Goal: Transaction & Acquisition: Subscribe to service/newsletter

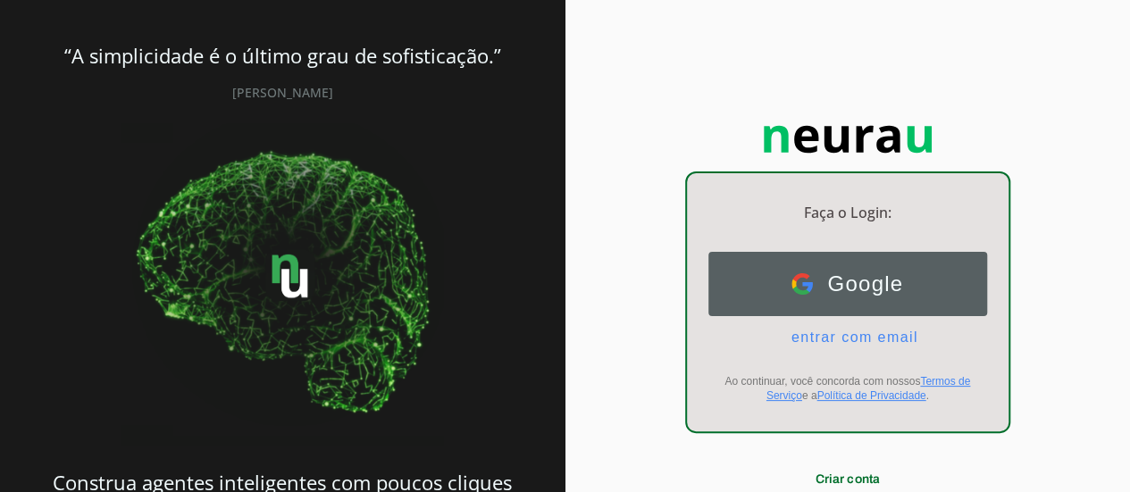
click at [918, 281] on button "Google Google" at bounding box center [847, 284] width 279 height 64
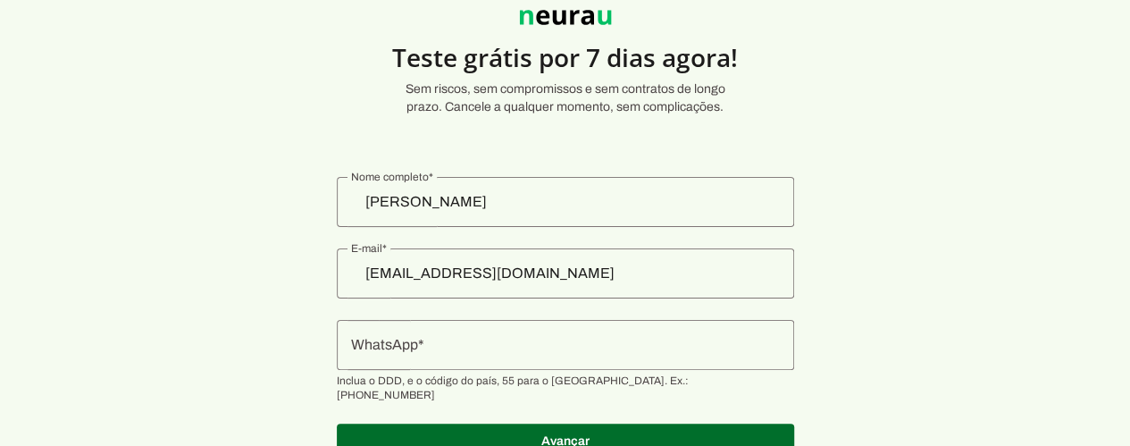
scroll to position [48, 0]
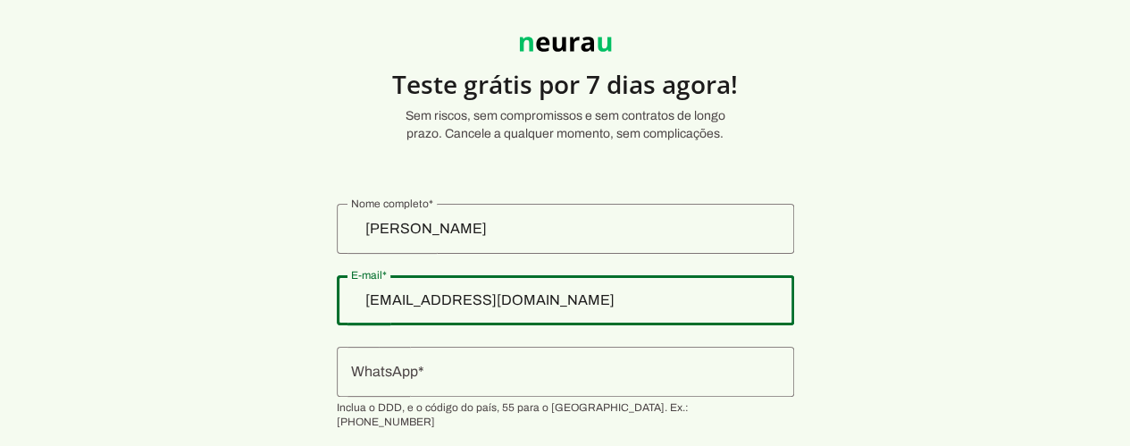
drag, startPoint x: 614, startPoint y: 301, endPoint x: 247, endPoint y: 311, distance: 367.3
click at [247, 311] on section "Teste grátis por 7 dias agora! Sem riscos, sem compromissos e sem contratos de …" at bounding box center [565, 251] width 1130 height 513
click at [559, 310] on input "[EMAIL_ADDRESS][DOMAIN_NAME]" at bounding box center [565, 299] width 429 height 21
click at [554, 306] on input "[EMAIL_ADDRESS][DOMAIN_NAME]" at bounding box center [565, 299] width 429 height 21
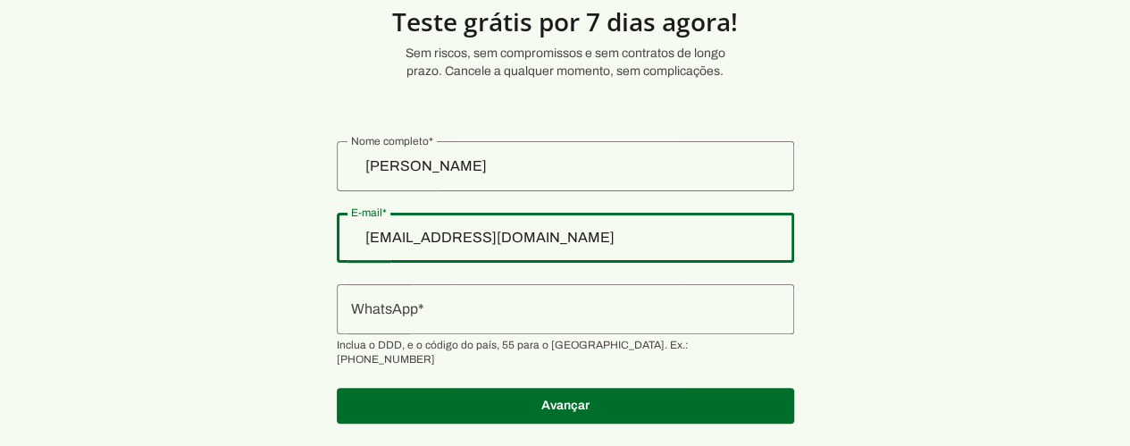
scroll to position [138, 0]
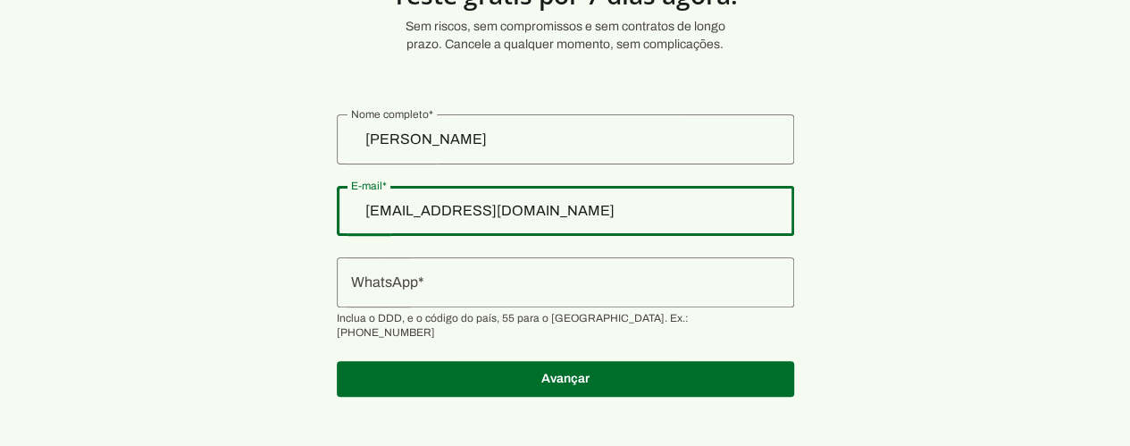
drag, startPoint x: 557, startPoint y: 212, endPoint x: 423, endPoint y: 226, distance: 133.9
click at [425, 227] on div "[EMAIL_ADDRESS][DOMAIN_NAME]" at bounding box center [565, 211] width 457 height 50
click at [392, 202] on div "[EMAIL_ADDRESS][DOMAIN_NAME]" at bounding box center [565, 211] width 457 height 50
drag, startPoint x: 395, startPoint y: 210, endPoint x: 417, endPoint y: 187, distance: 32.2
click at [414, 212] on input "[EMAIL_ADDRESS][DOMAIN_NAME]" at bounding box center [565, 210] width 429 height 21
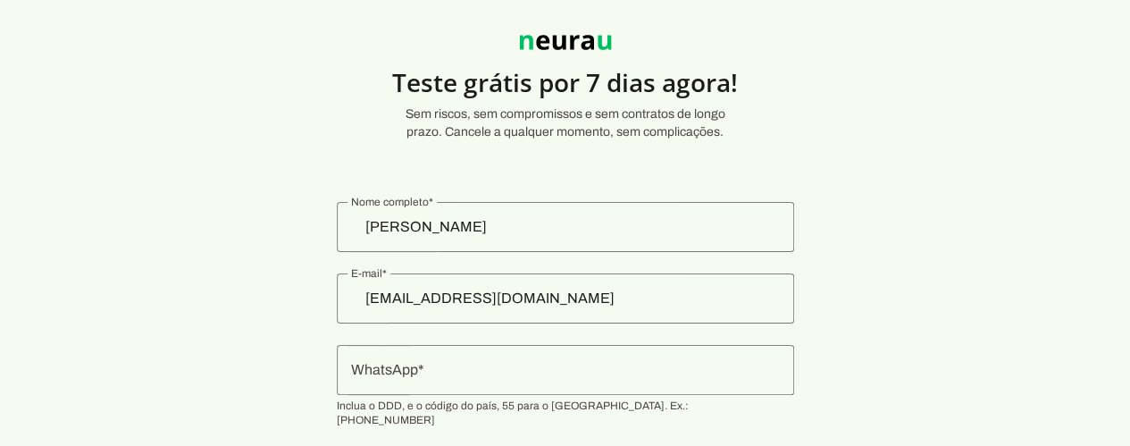
scroll to position [89, 0]
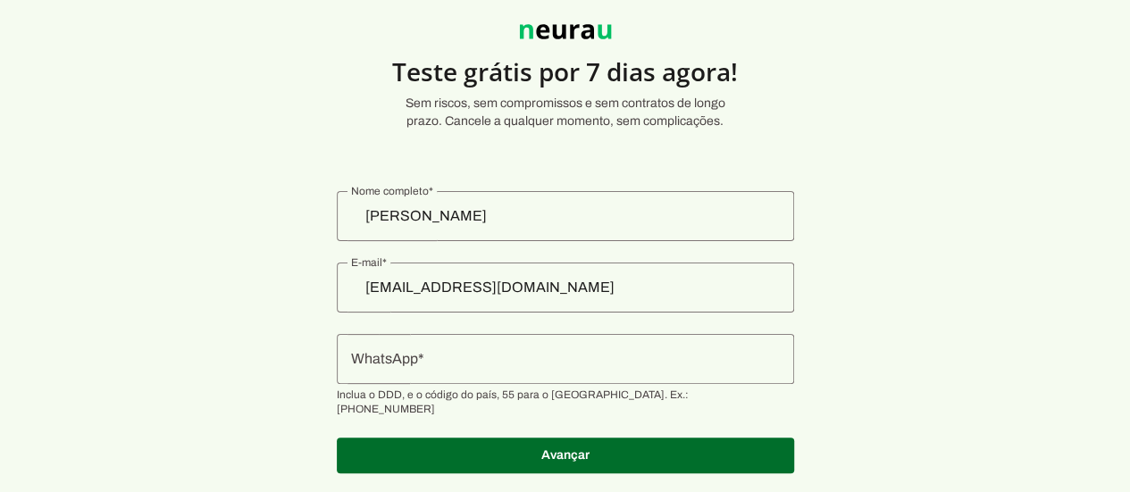
scroll to position [89, 0]
